Goal: Information Seeking & Learning: Learn about a topic

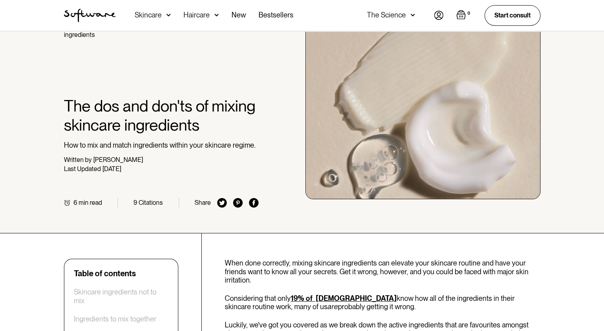
scroll to position [40, 0]
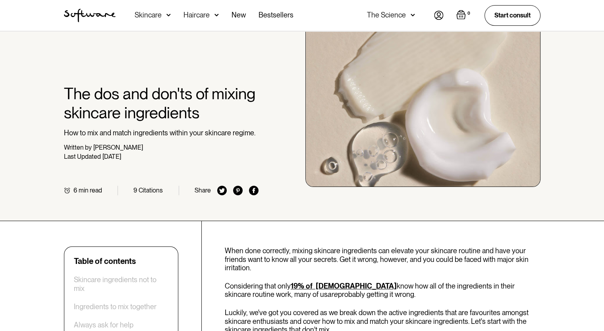
drag, startPoint x: 61, startPoint y: 88, endPoint x: 171, endPoint y: 148, distance: 125.7
click at [171, 148] on div "Home / Skin Journal / Everyday care / The dos and don'ts of mixing skincare ing…" at bounding box center [302, 103] width 496 height 185
copy div "The dos and don'ts of mixing skincare ingredients How to mix and match ingredie…"
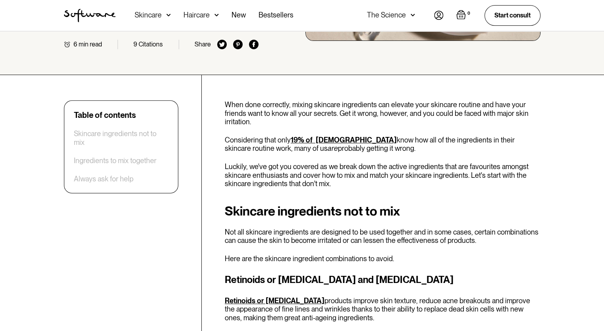
scroll to position [199, 0]
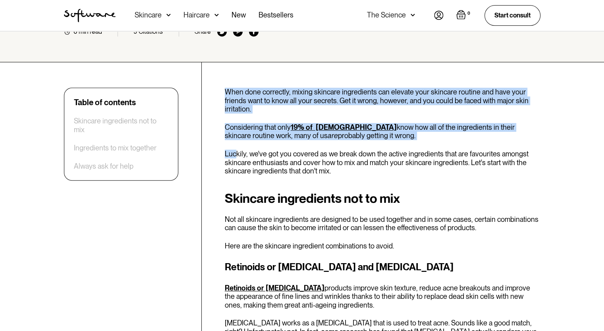
drag, startPoint x: 219, startPoint y: 83, endPoint x: 237, endPoint y: 144, distance: 63.7
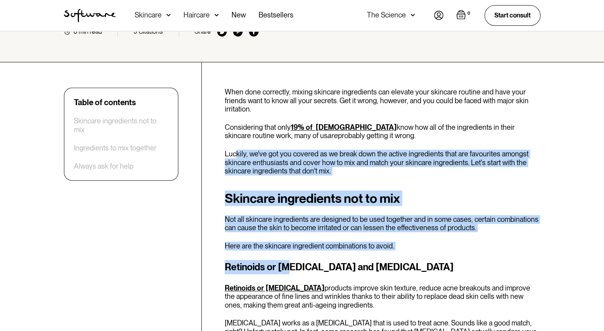
drag, startPoint x: 245, startPoint y: 163, endPoint x: 287, endPoint y: 252, distance: 97.8
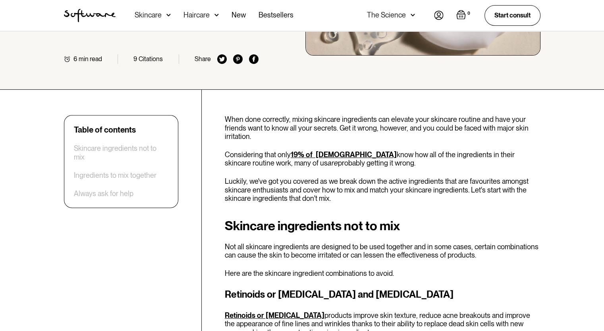
scroll to position [159, 0]
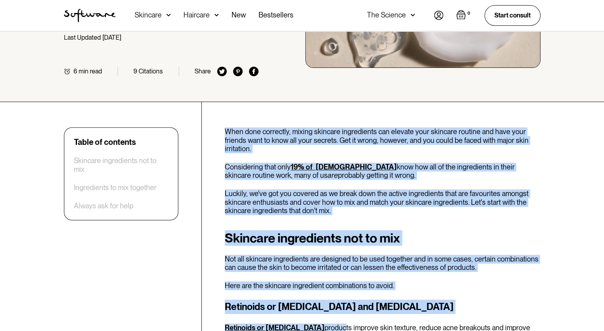
drag, startPoint x: 215, startPoint y: 120, endPoint x: 304, endPoint y: 320, distance: 219.4
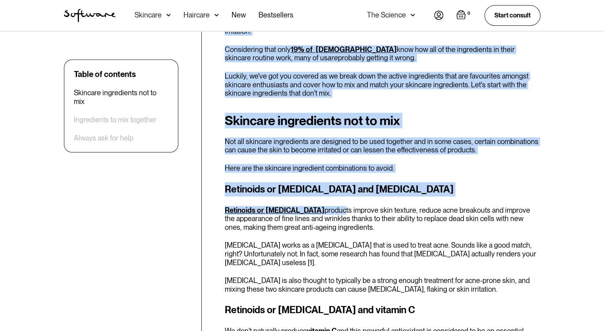
scroll to position [278, 0]
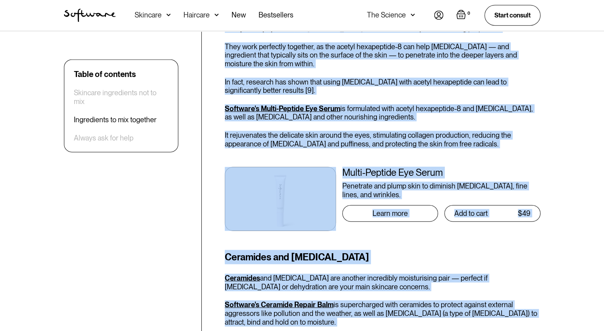
scroll to position [1892, 0]
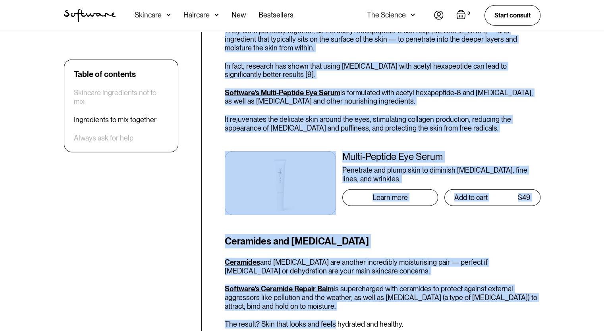
drag, startPoint x: 219, startPoint y: 163, endPoint x: 333, endPoint y: 289, distance: 169.9
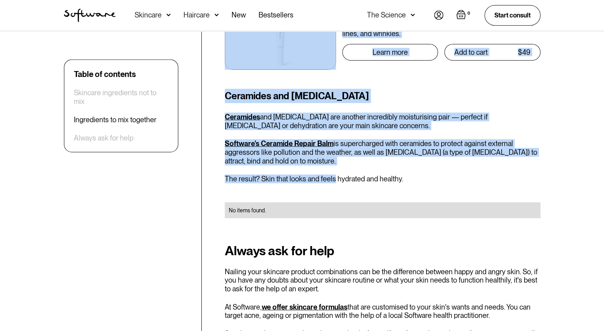
scroll to position [2051, 0]
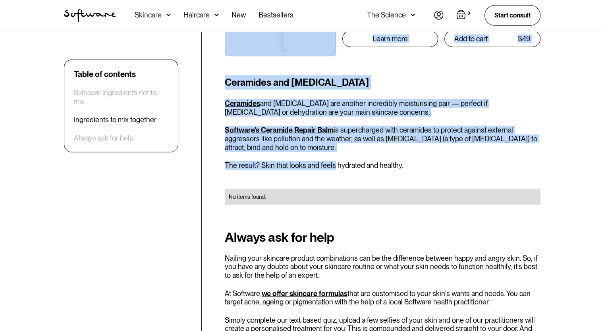
copy div "Lore ipsu dolorsita, consec adipisci elitseddoei tem incidid utla etdolore magn…"
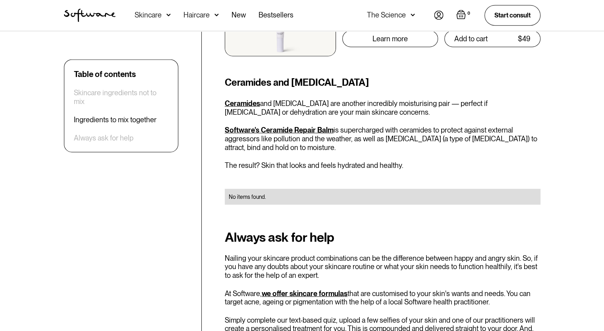
click at [384, 126] on div "Ceramides and [MEDICAL_DATA] Ceramides and [MEDICAL_DATA] are another incredibl…" at bounding box center [383, 145] width 316 height 139
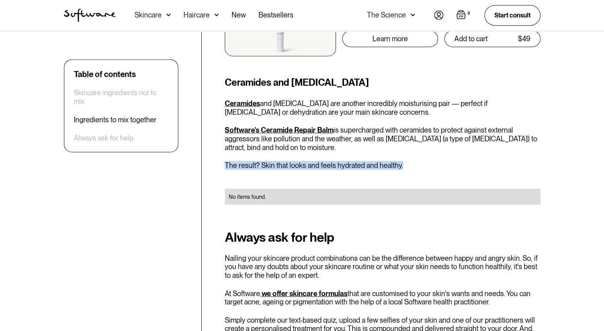
drag, startPoint x: 225, startPoint y: 136, endPoint x: 406, endPoint y: 141, distance: 181.3
copy p "The result? Skin that looks and feels hydrated and healthy."
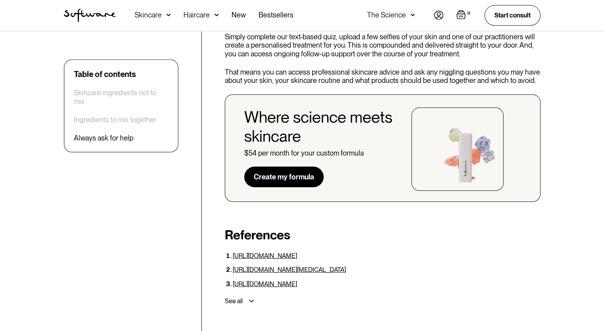
scroll to position [2369, 0]
